Goal: Task Accomplishment & Management: Use online tool/utility

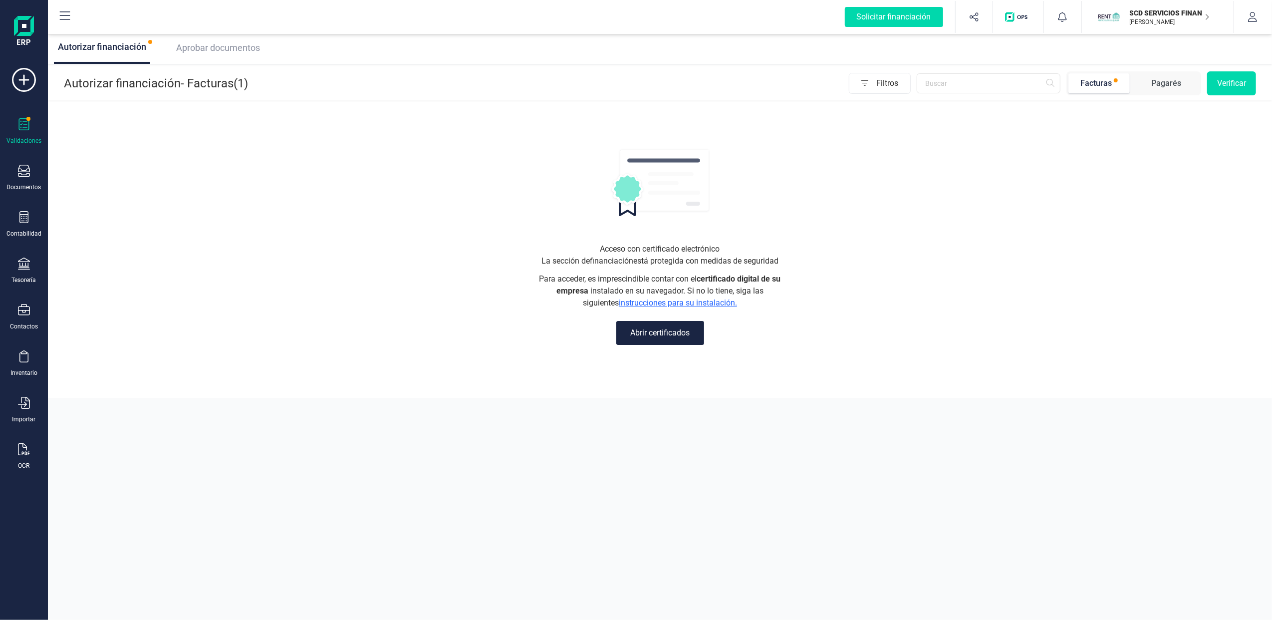
click at [1197, 17] on p "SCD SERVICIOS FINANCIEROS SL" at bounding box center [1170, 13] width 80 height 10
click at [1093, 123] on div "FINANEDI, S.L." at bounding box center [1152, 123] width 159 height 12
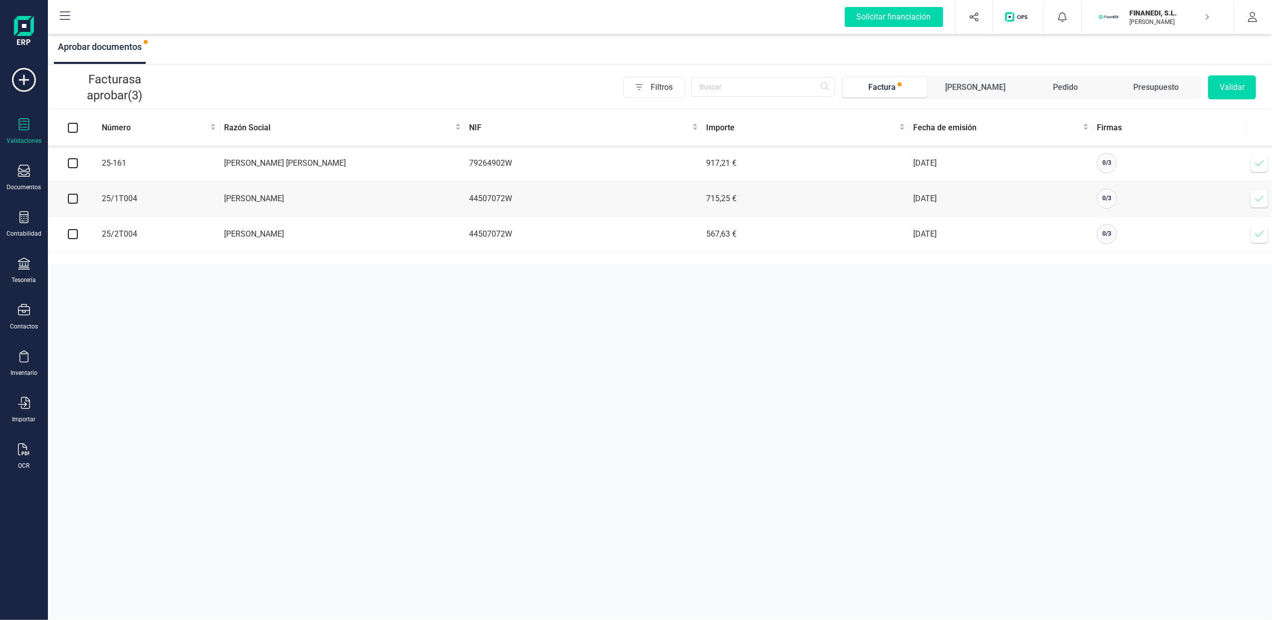
click at [26, 120] on icon at bounding box center [24, 124] width 12 height 12
click at [75, 201] on input "checkbox" at bounding box center [73, 199] width 10 height 10
checkbox input "true"
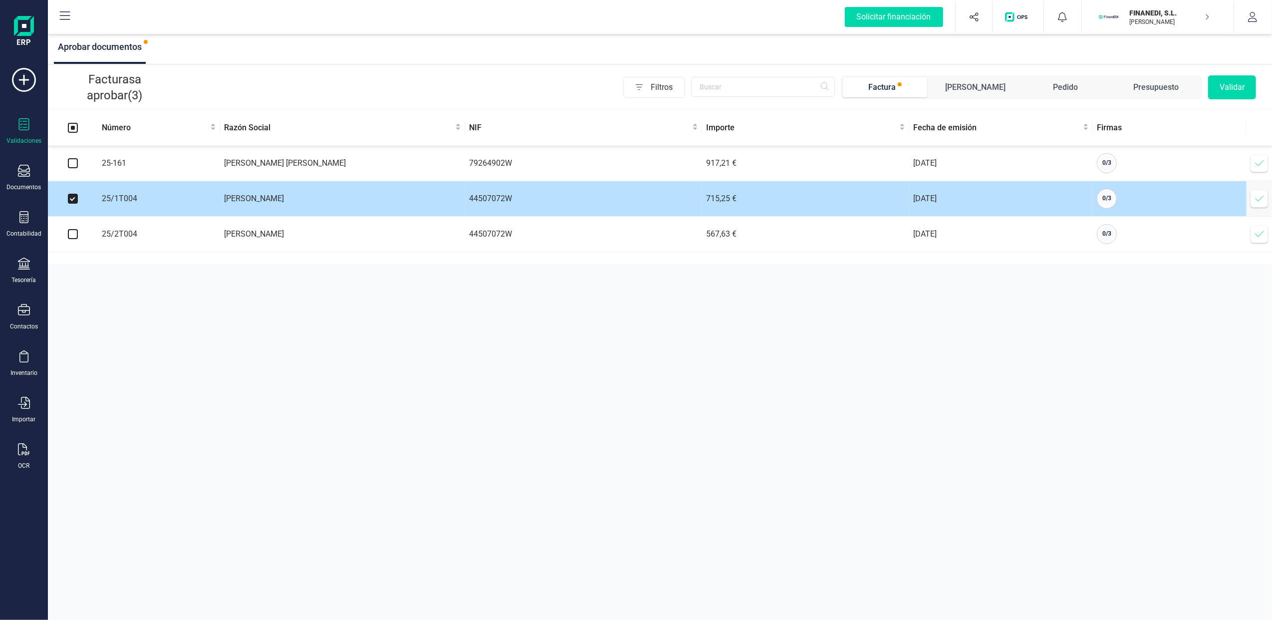
click at [276, 195] on td "[PERSON_NAME]" at bounding box center [342, 198] width 245 height 35
click at [1261, 204] on icon at bounding box center [1260, 199] width 10 height 10
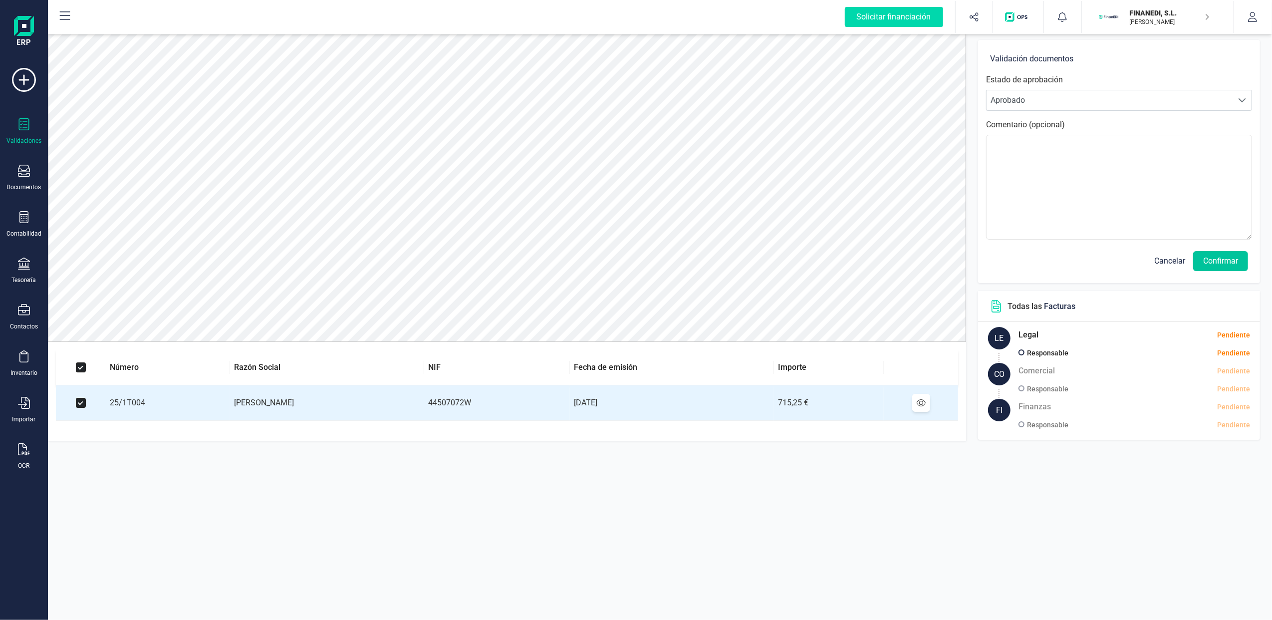
click at [1226, 258] on button "Confirmar" at bounding box center [1221, 261] width 55 height 20
click at [1216, 264] on button "Confirmar" at bounding box center [1221, 261] width 55 height 20
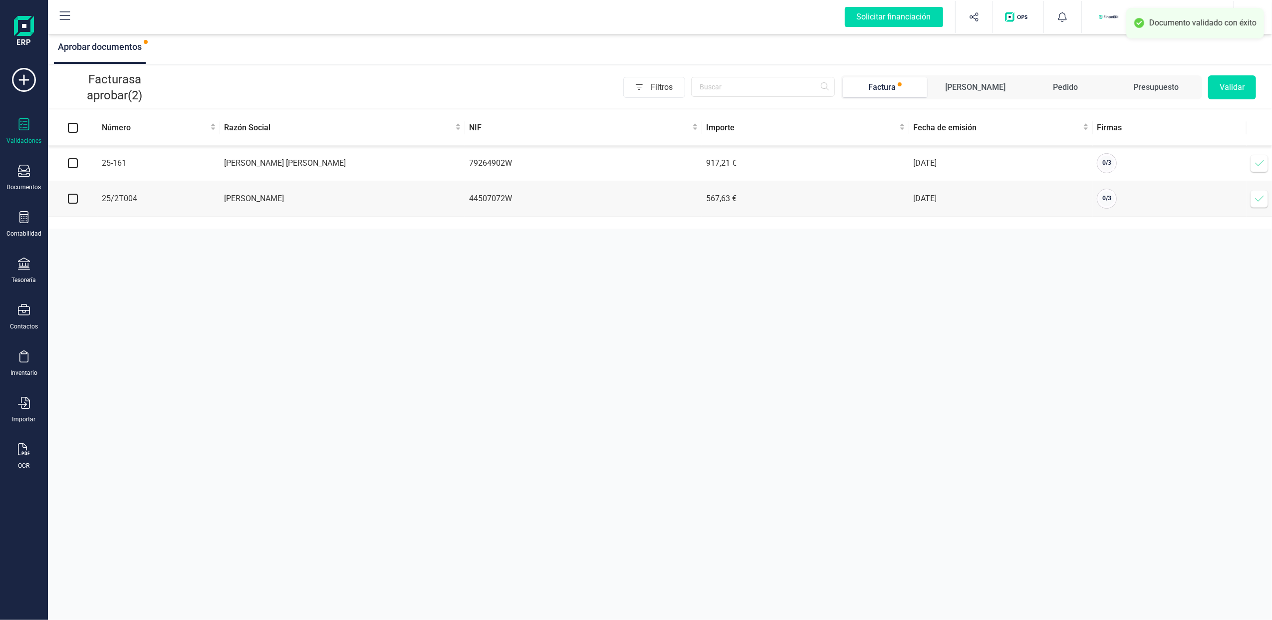
click at [75, 202] on input "checkbox" at bounding box center [73, 199] width 10 height 10
checkbox input "true"
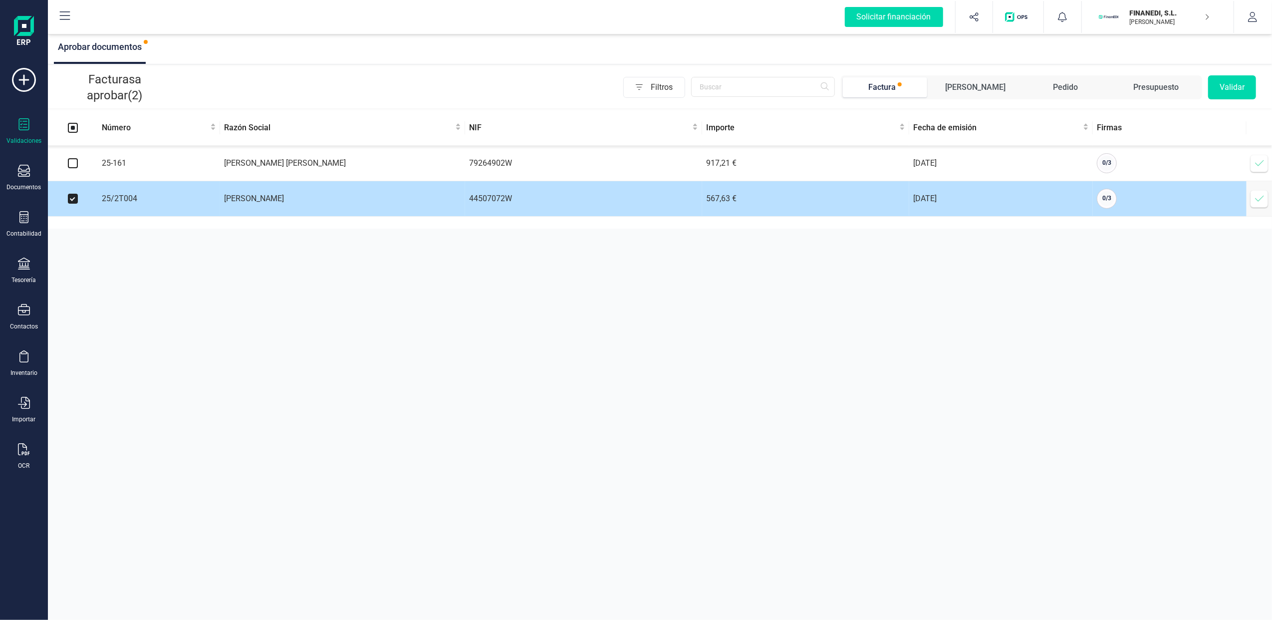
click at [1262, 204] on icon at bounding box center [1260, 199] width 10 height 10
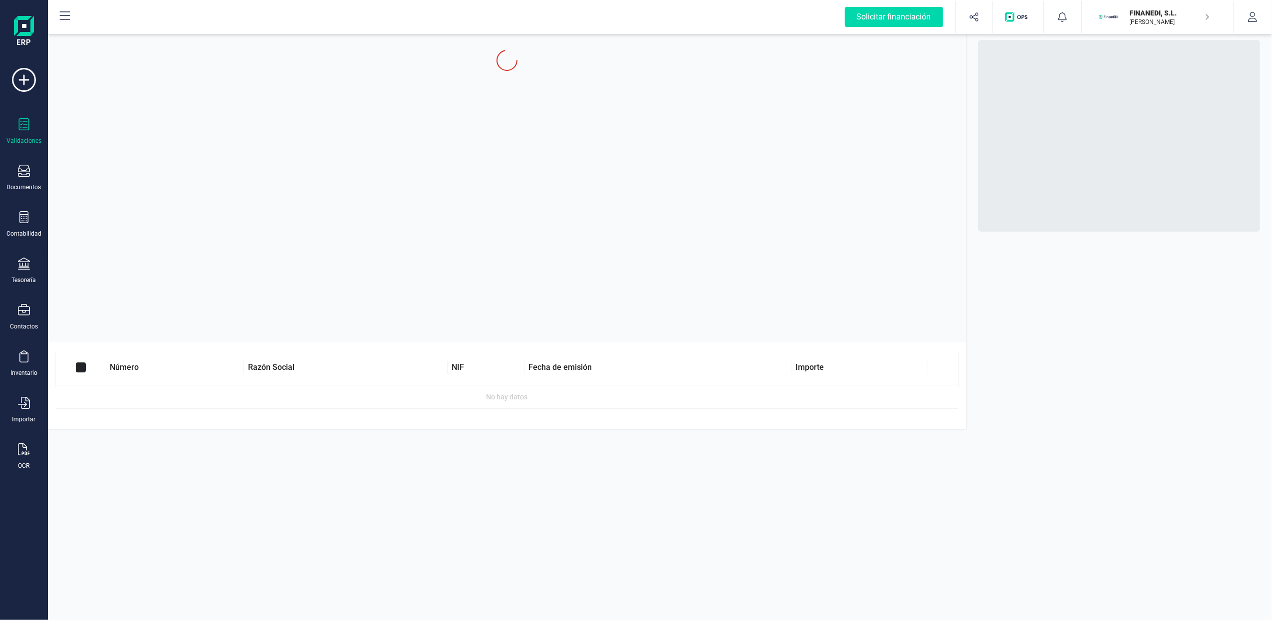
checkbox input "true"
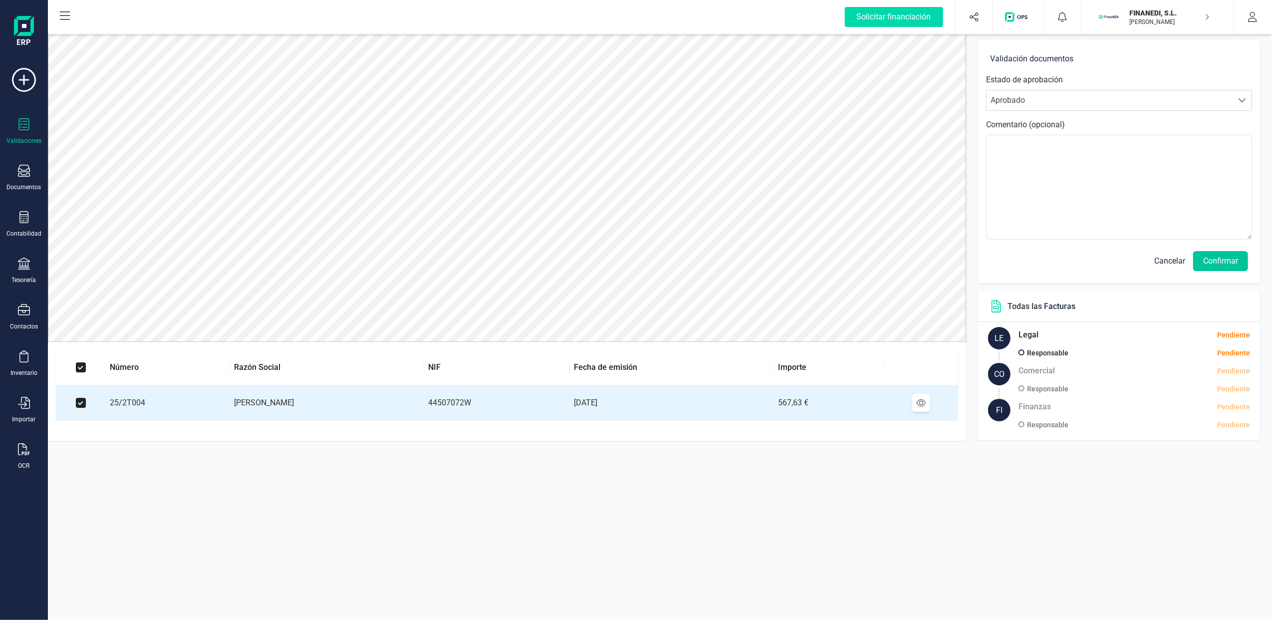
click at [1230, 265] on button "Confirmar" at bounding box center [1221, 261] width 55 height 20
click at [1230, 259] on button "Confirmar" at bounding box center [1221, 261] width 55 height 20
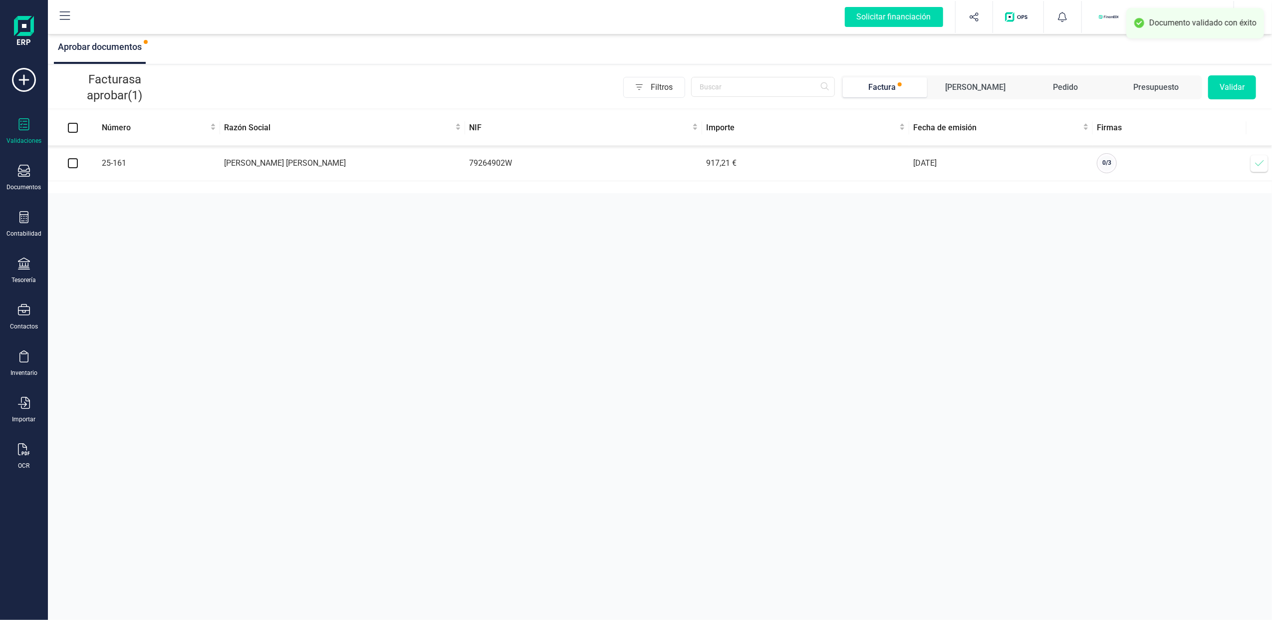
click at [72, 164] on input "checkbox" at bounding box center [73, 163] width 10 height 10
checkbox input "true"
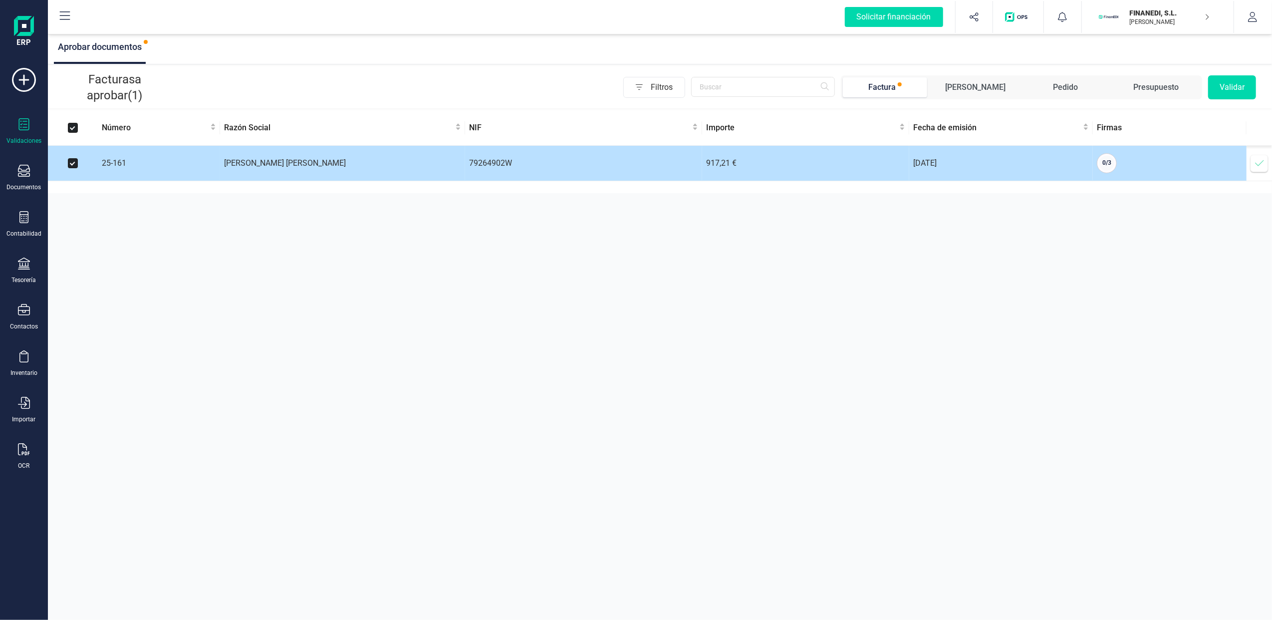
click at [1258, 161] on icon at bounding box center [1260, 163] width 10 height 10
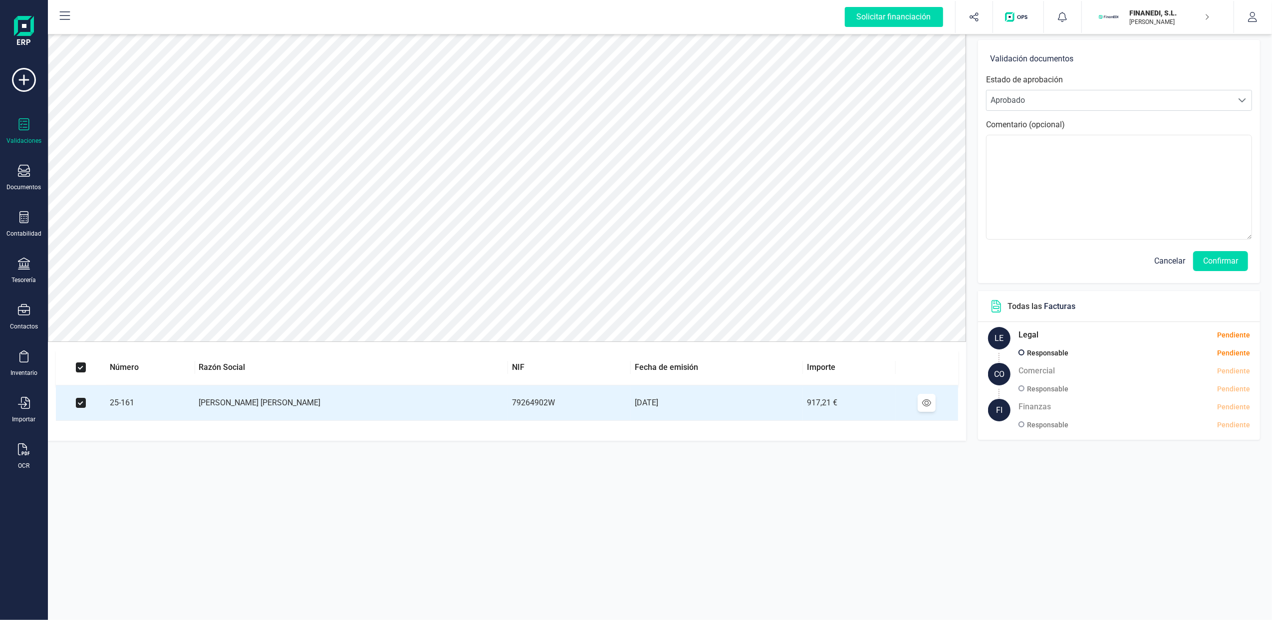
drag, startPoint x: 1222, startPoint y: 260, endPoint x: 1183, endPoint y: 250, distance: 40.8
click at [1221, 260] on button "Confirmar" at bounding box center [1221, 261] width 55 height 20
click at [1230, 262] on button "Confirmar" at bounding box center [1221, 261] width 55 height 20
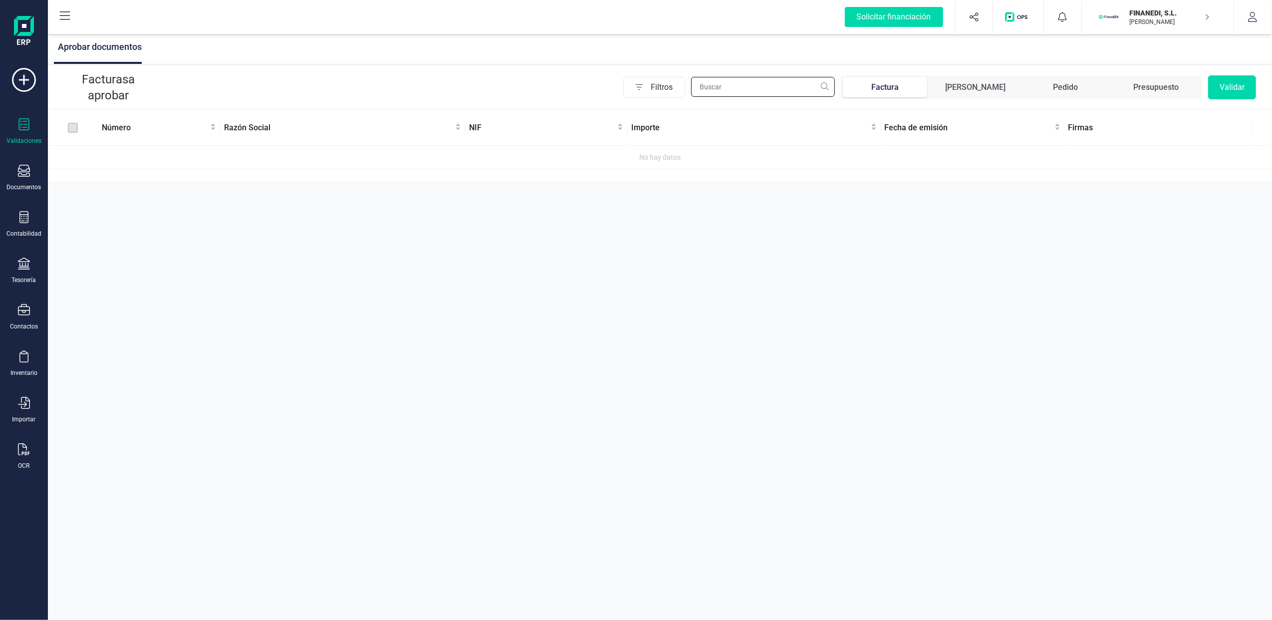
click at [793, 88] on input "text" at bounding box center [763, 87] width 144 height 20
type input "[PERSON_NAME]"
click at [30, 219] on div "Contabilidad" at bounding box center [24, 224] width 40 height 26
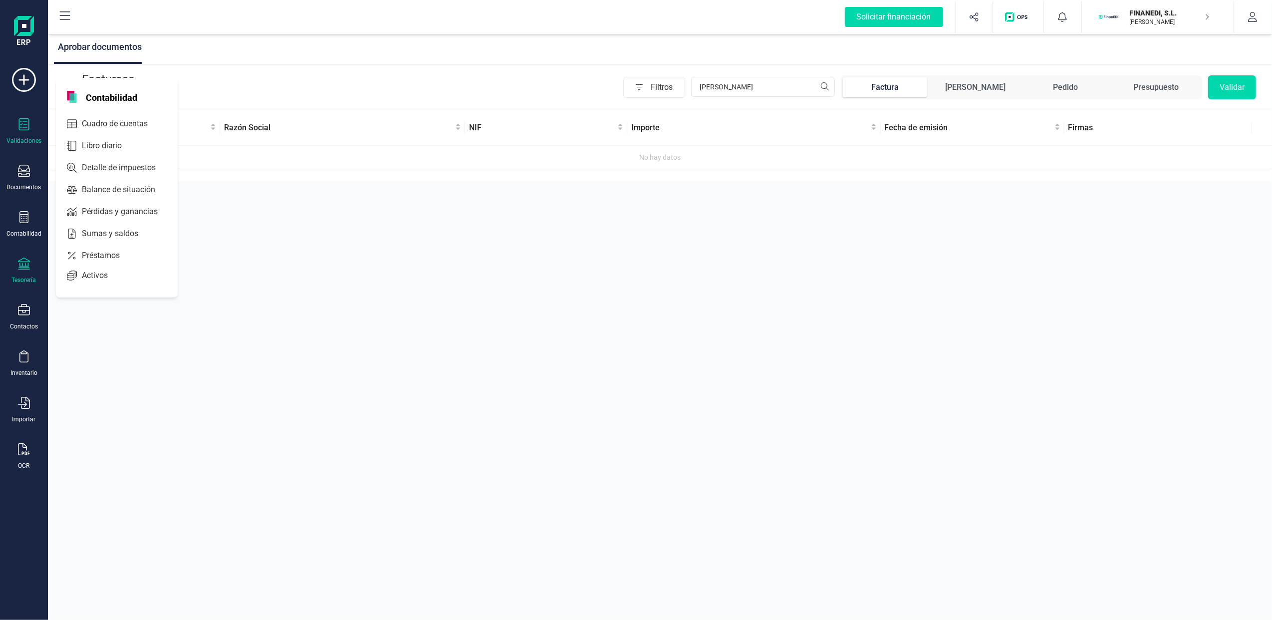
click at [16, 273] on div "Tesorería" at bounding box center [24, 271] width 40 height 26
click at [15, 174] on div "Documentos" at bounding box center [24, 178] width 40 height 26
click at [108, 138] on span "Facturas" at bounding box center [104, 143] width 53 height 12
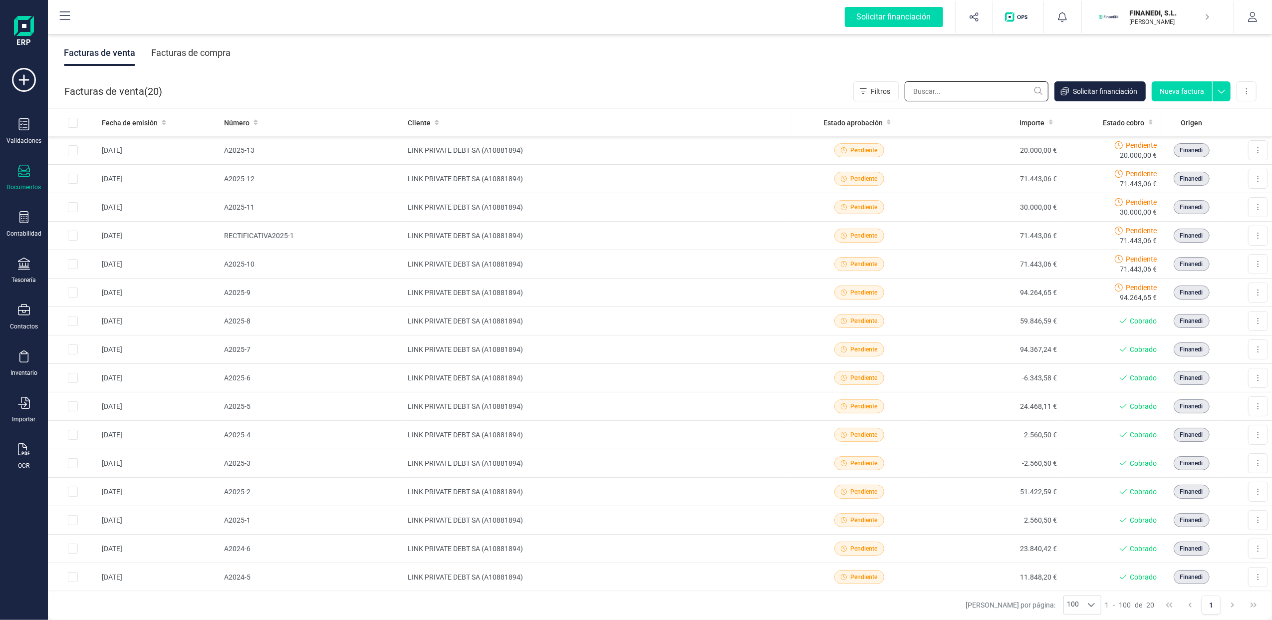
click at [963, 90] on input "text" at bounding box center [977, 91] width 144 height 20
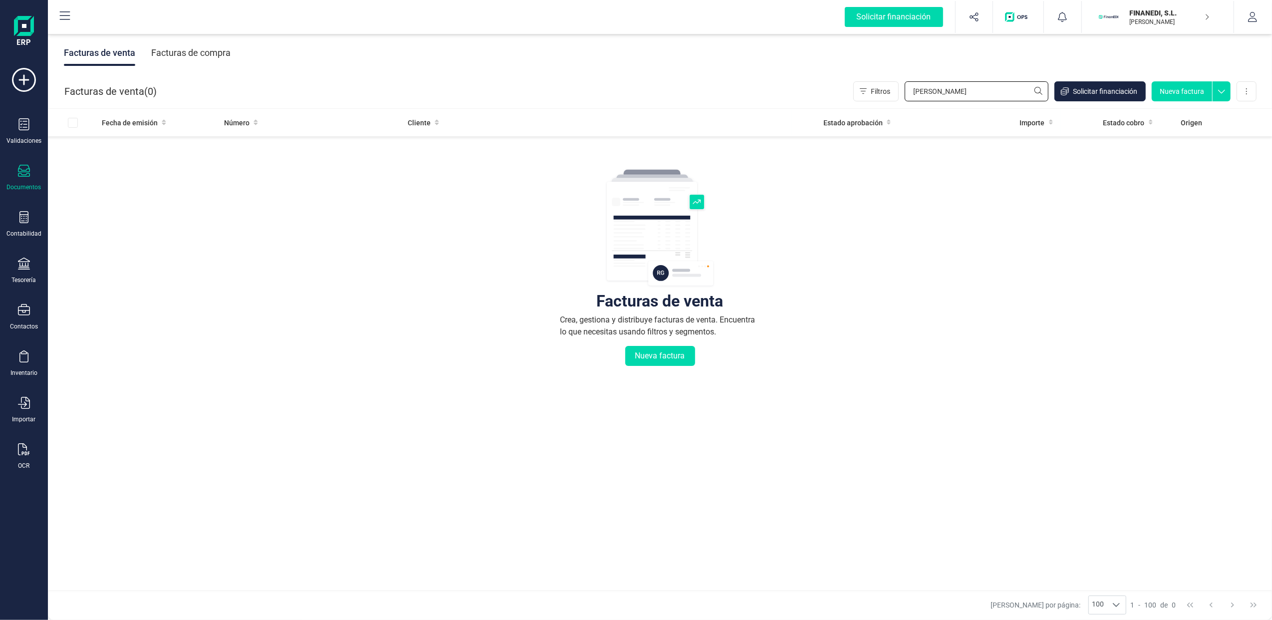
type input "[PERSON_NAME]"
click at [215, 54] on div "Facturas de compra" at bounding box center [190, 53] width 79 height 26
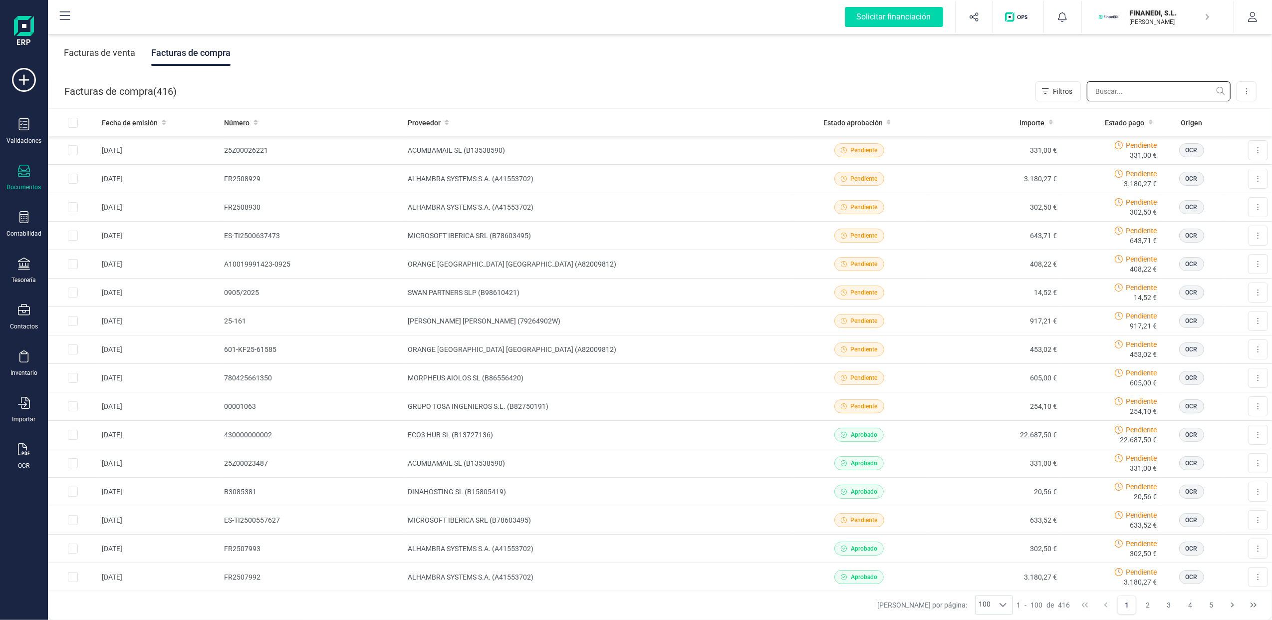
click at [1143, 89] on input "text" at bounding box center [1159, 91] width 144 height 20
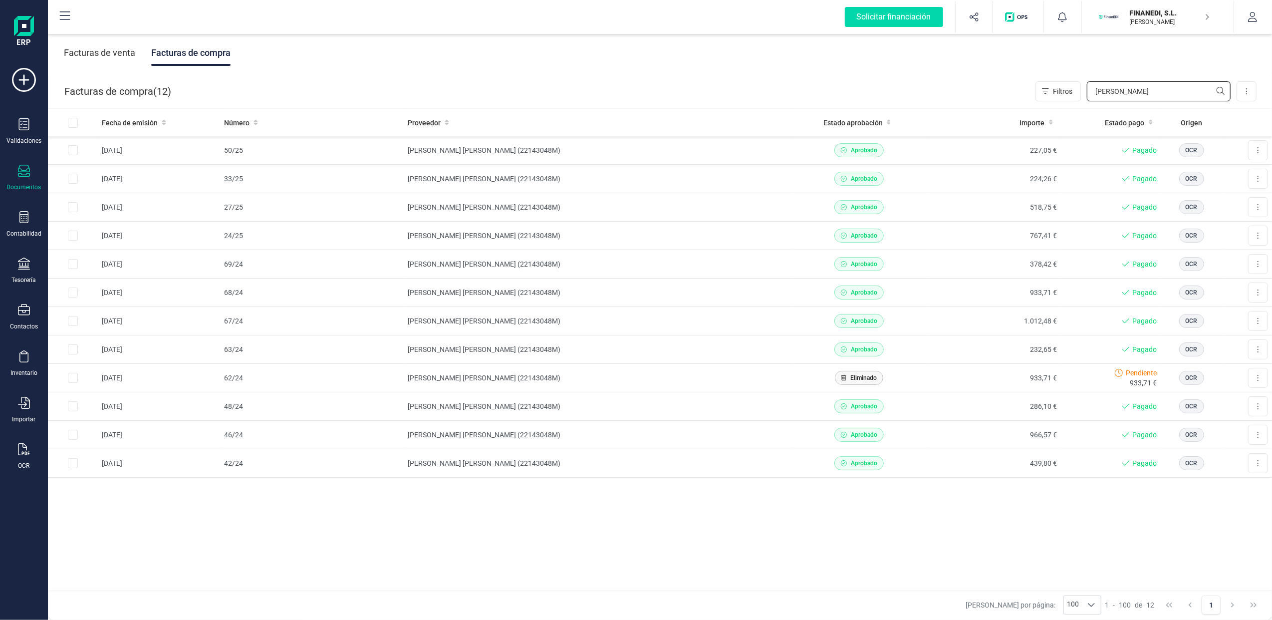
type input "[PERSON_NAME]"
